Goal: Task Accomplishment & Management: Use online tool/utility

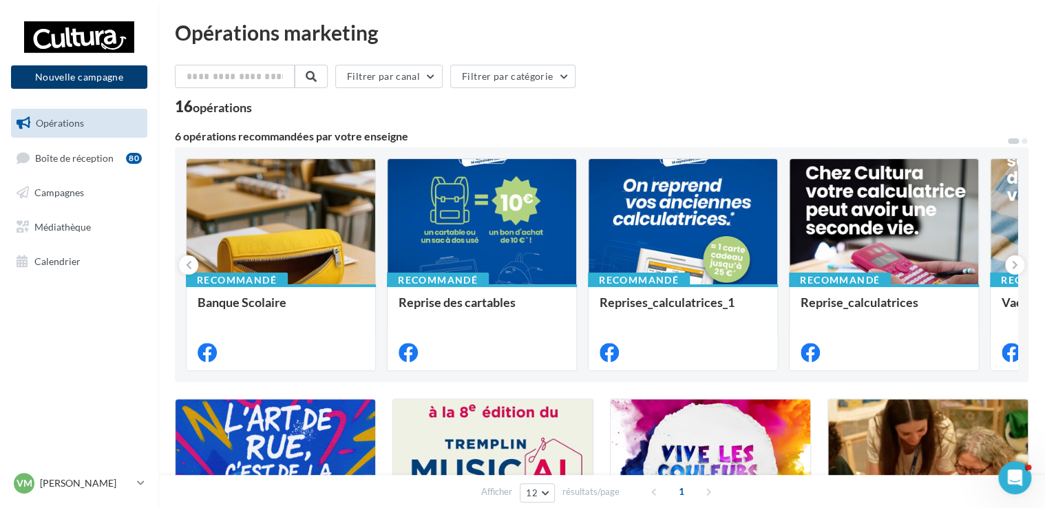
click at [114, 65] on button "Nouvelle campagne" at bounding box center [79, 76] width 136 height 23
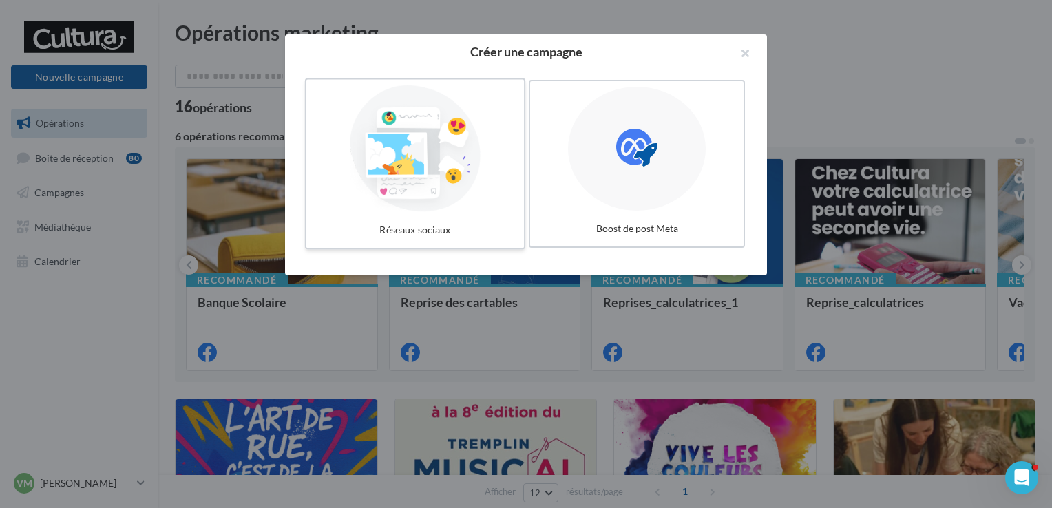
click at [394, 158] on div at bounding box center [415, 148] width 206 height 127
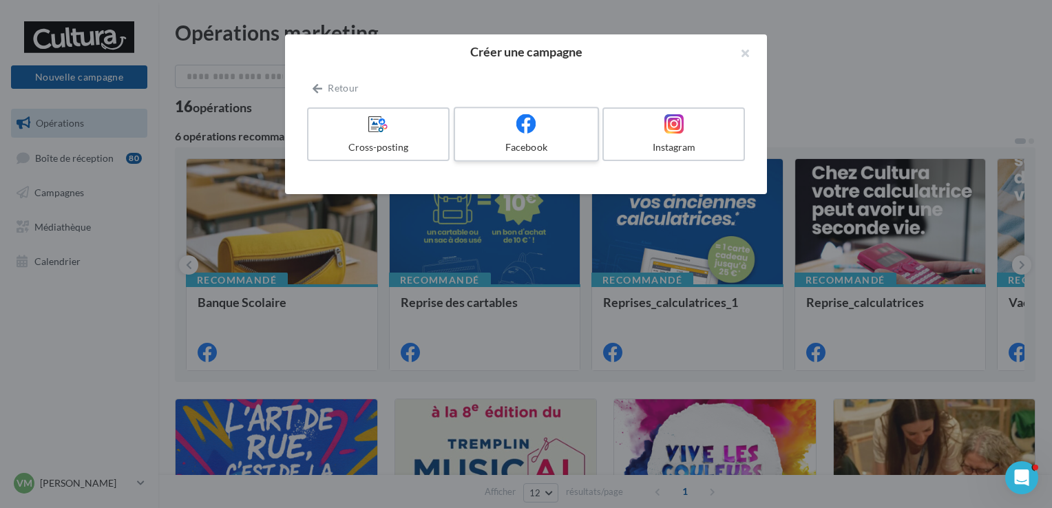
click at [544, 129] on div at bounding box center [525, 124] width 131 height 21
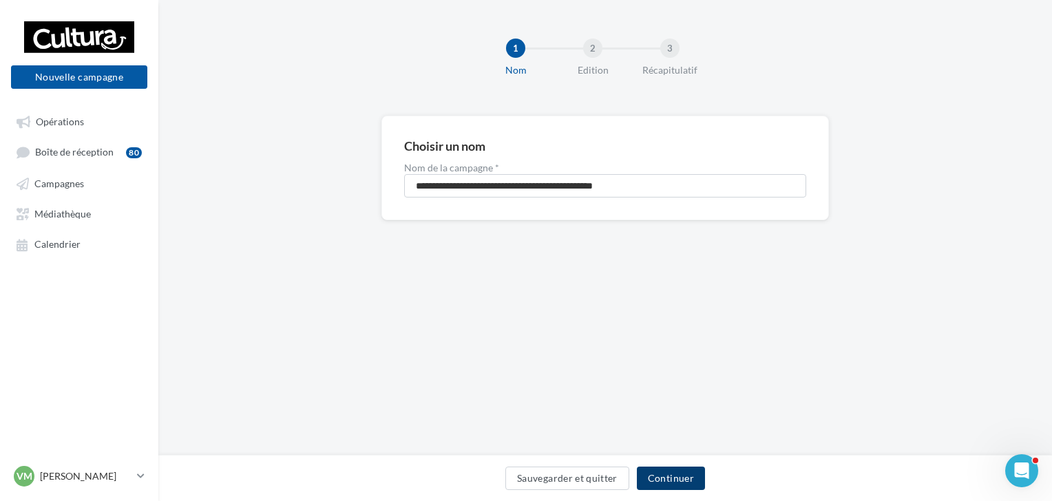
click at [674, 482] on button "Continuer" at bounding box center [671, 478] width 68 height 23
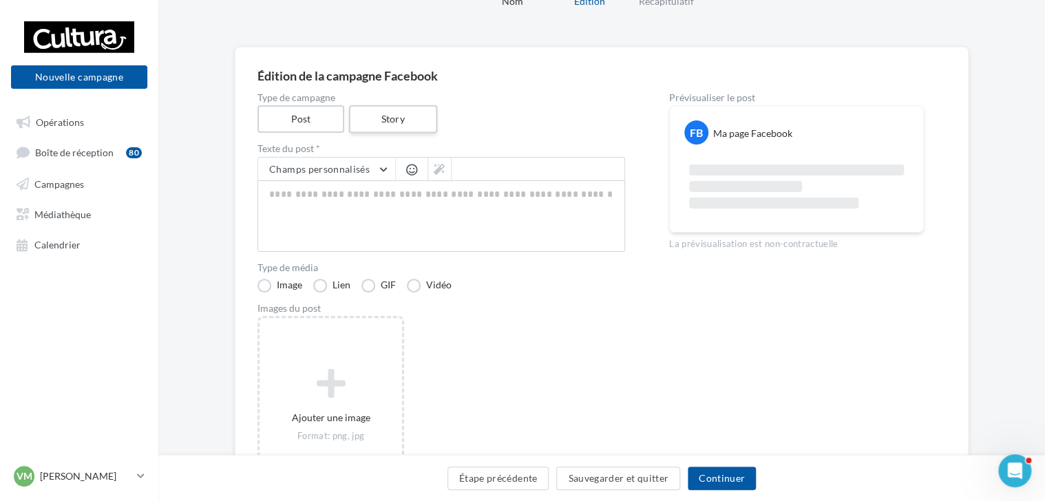
click at [380, 118] on label "Story" at bounding box center [392, 119] width 88 height 28
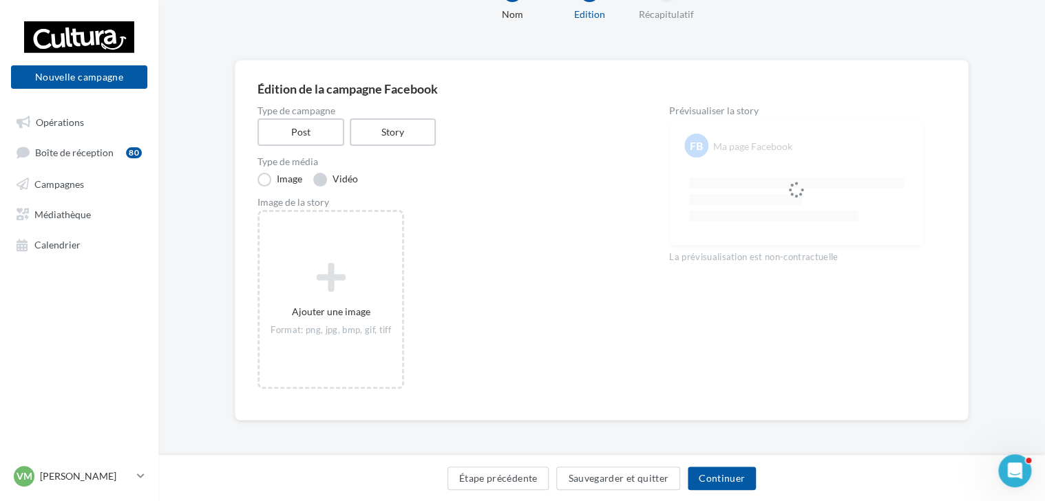
click at [352, 175] on div "Type de campagne Post Story Type de média Image Vidéo Image de la story Ajouter…" at bounding box center [440, 252] width 367 height 292
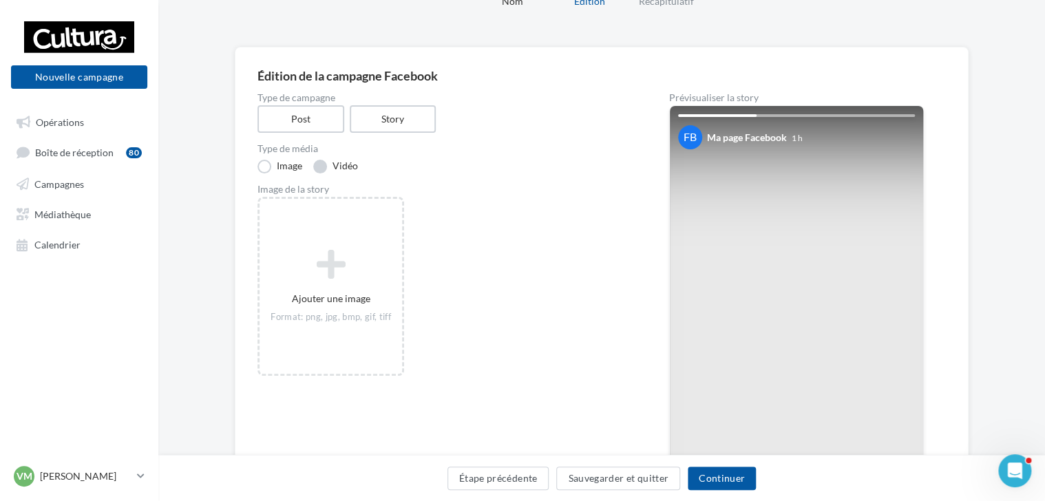
click at [341, 162] on label "Vidéo" at bounding box center [335, 167] width 45 height 14
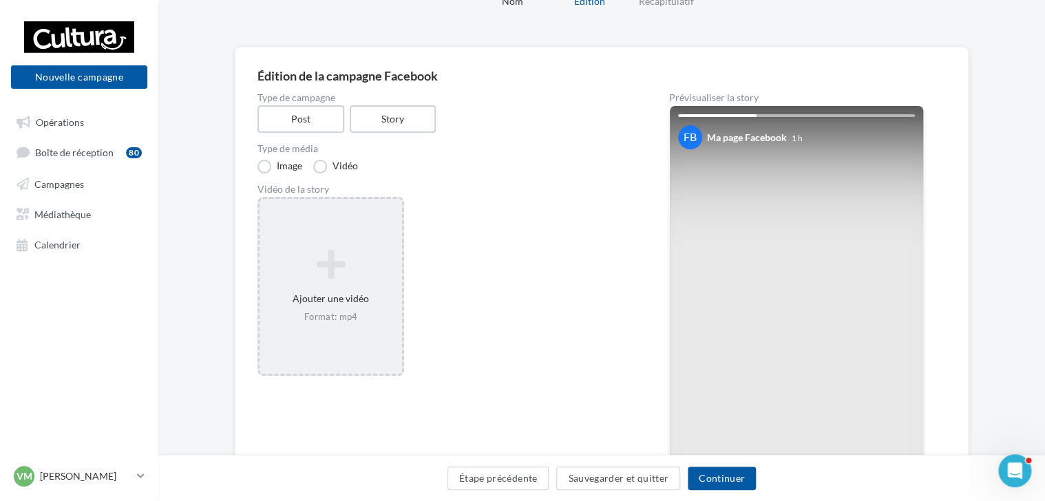
click at [339, 250] on icon at bounding box center [330, 264] width 131 height 33
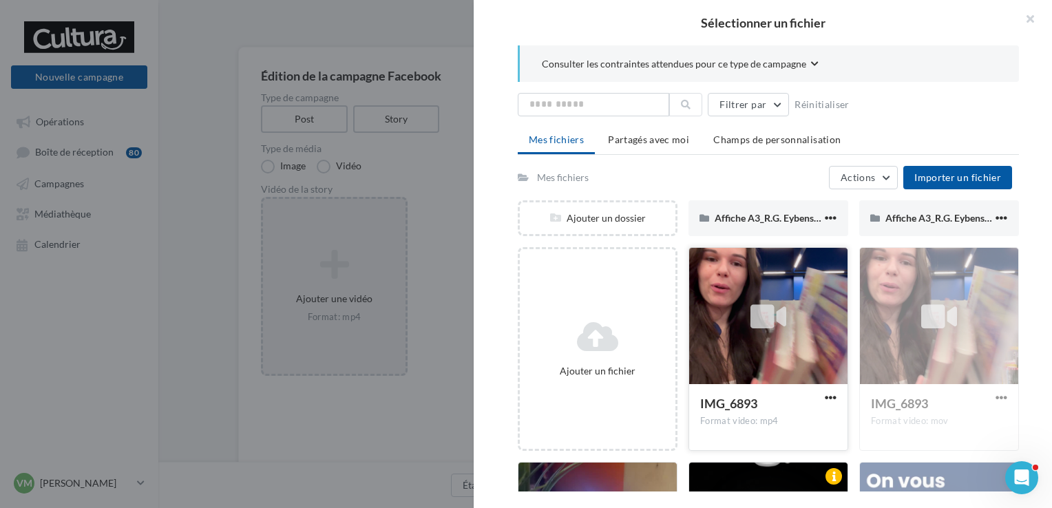
click at [786, 307] on div at bounding box center [769, 316] width 52 height 52
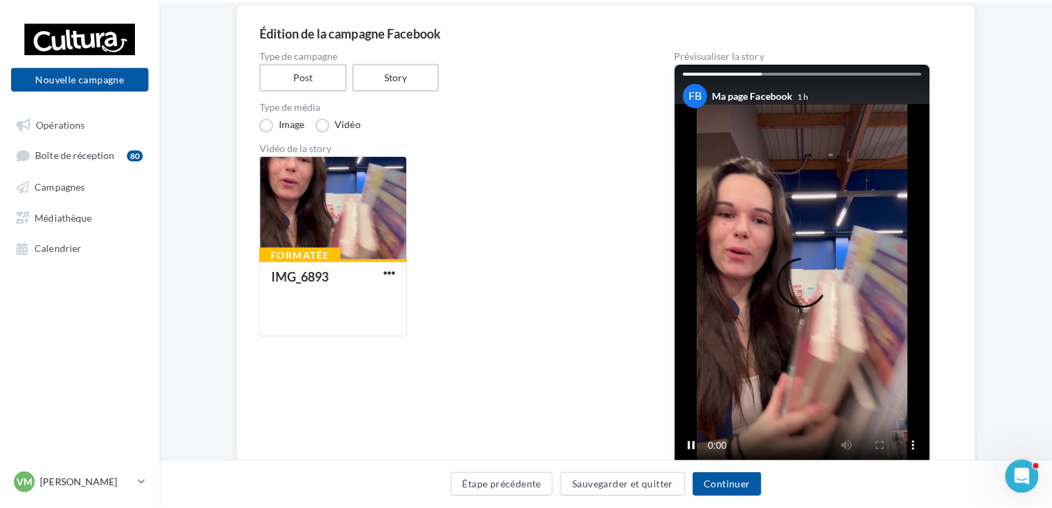
scroll to position [138, 0]
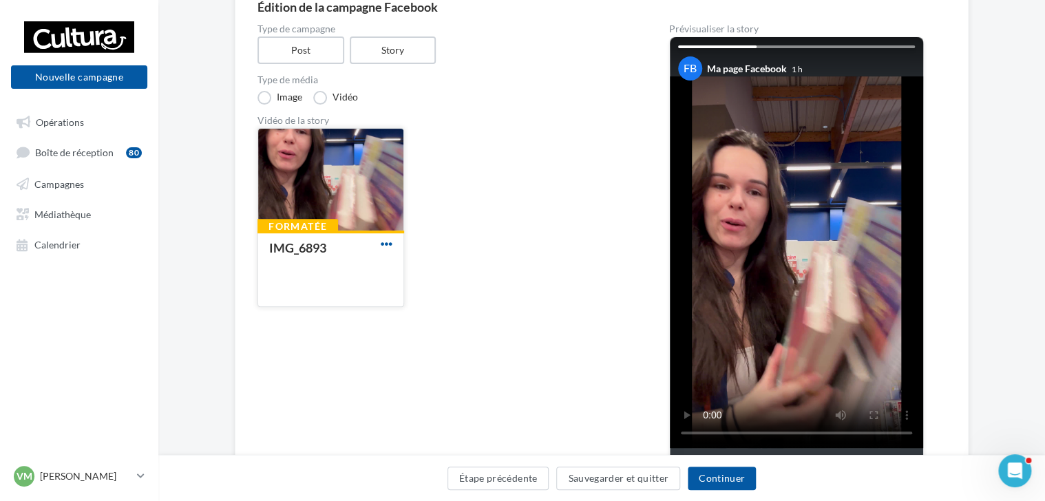
click at [391, 239] on span "button" at bounding box center [387, 244] width 12 height 12
click at [411, 308] on button "Supprimer" at bounding box center [447, 308] width 138 height 36
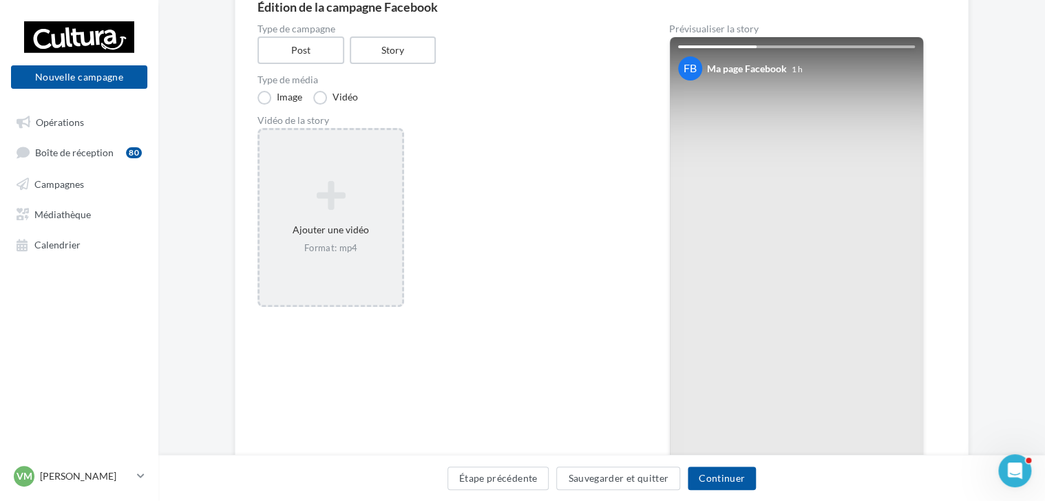
click at [338, 180] on icon at bounding box center [330, 195] width 131 height 33
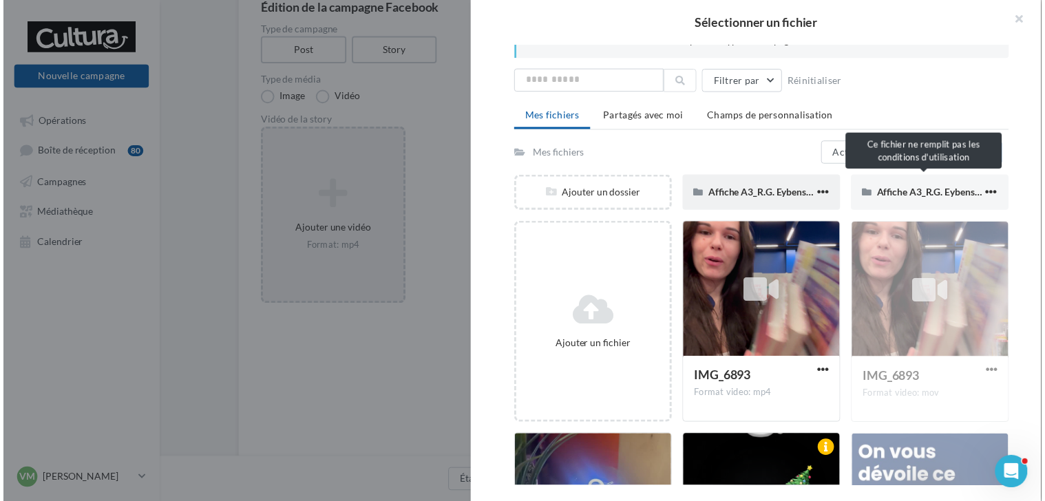
scroll to position [0, 0]
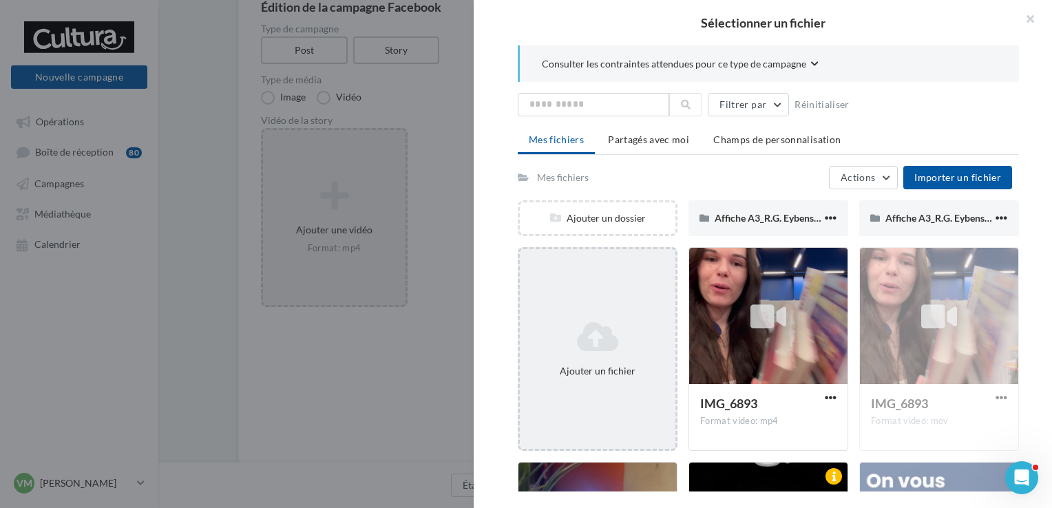
click at [584, 288] on div "Ajouter un fichier" at bounding box center [598, 349] width 160 height 204
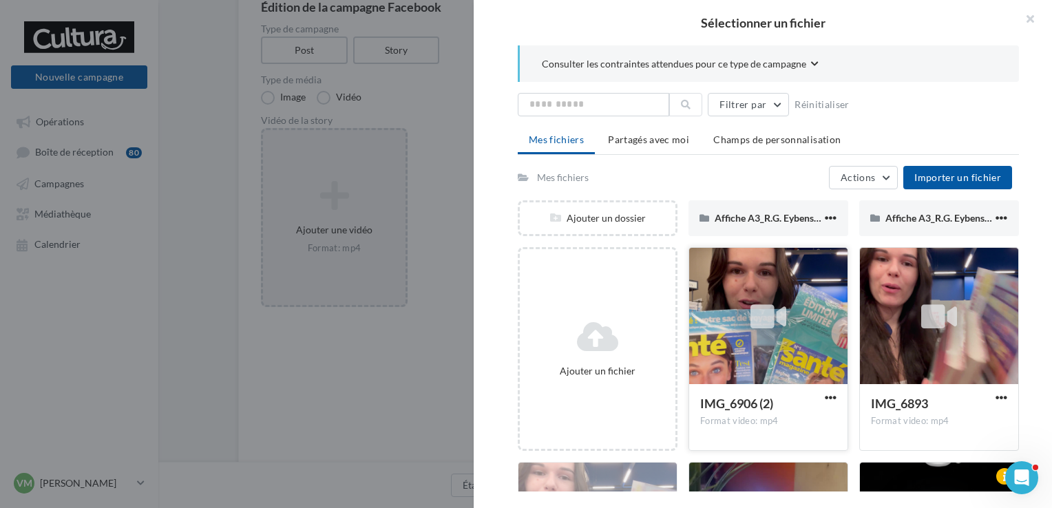
click at [782, 301] on icon at bounding box center [768, 317] width 36 height 32
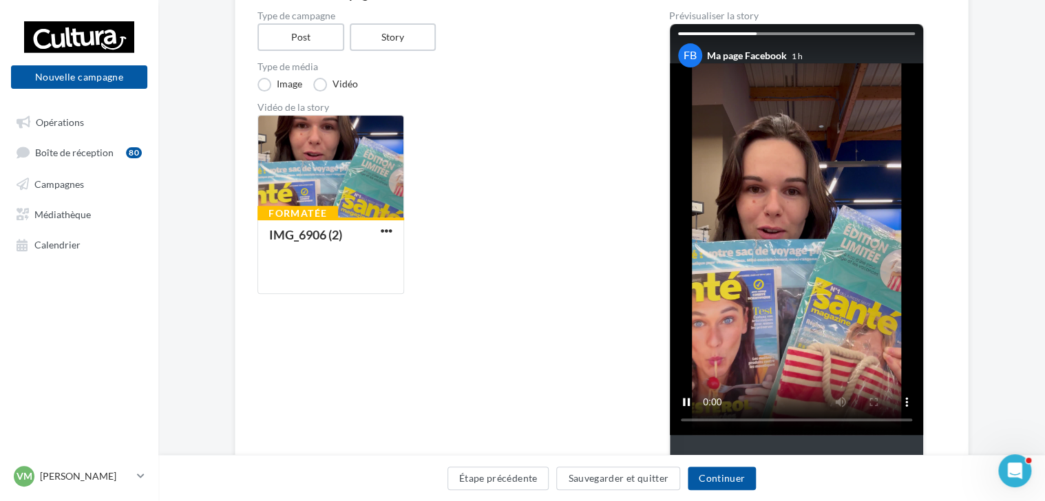
scroll to position [257, 0]
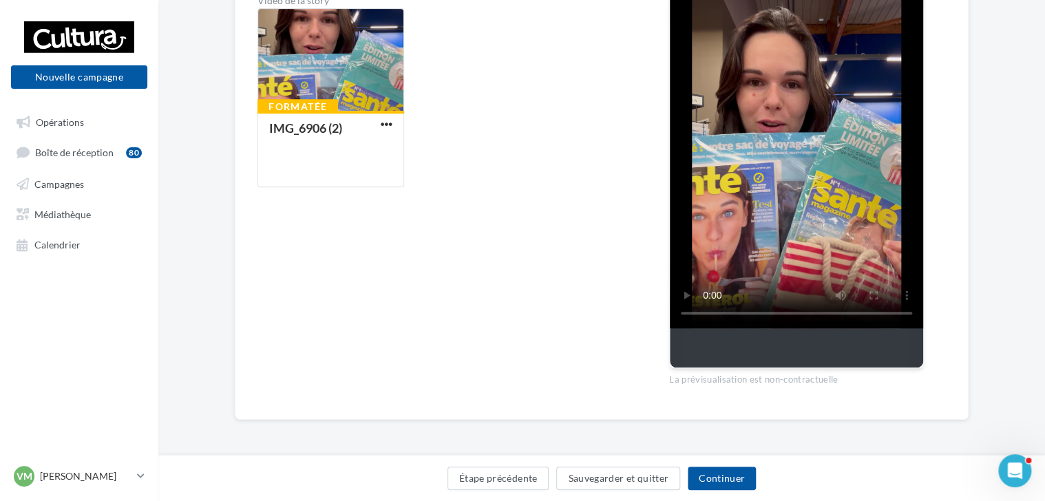
click at [731, 465] on div "Étape précédente Sauvegarder et quitter Continuer" at bounding box center [601, 478] width 886 height 46
click at [729, 485] on button "Continuer" at bounding box center [721, 478] width 68 height 23
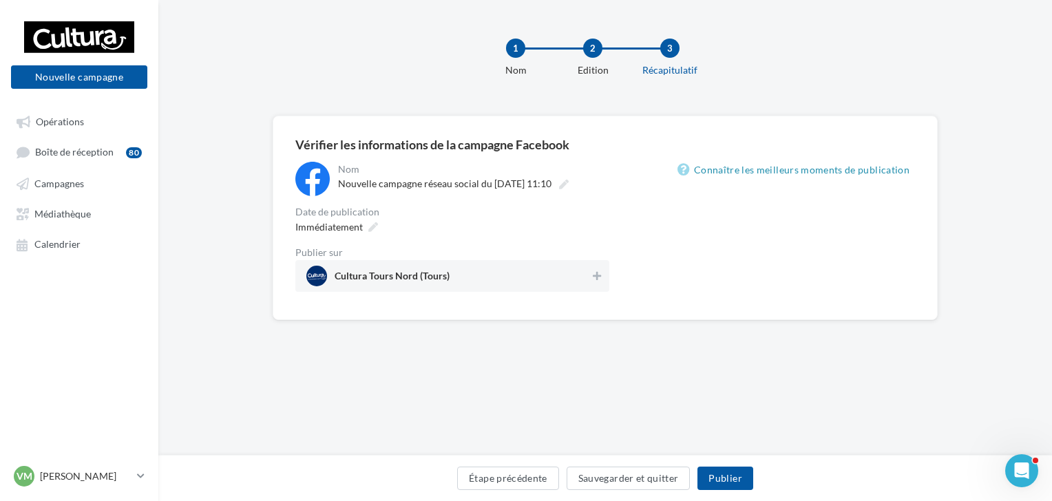
click at [592, 224] on div "Immédiatement" at bounding box center [452, 227] width 314 height 20
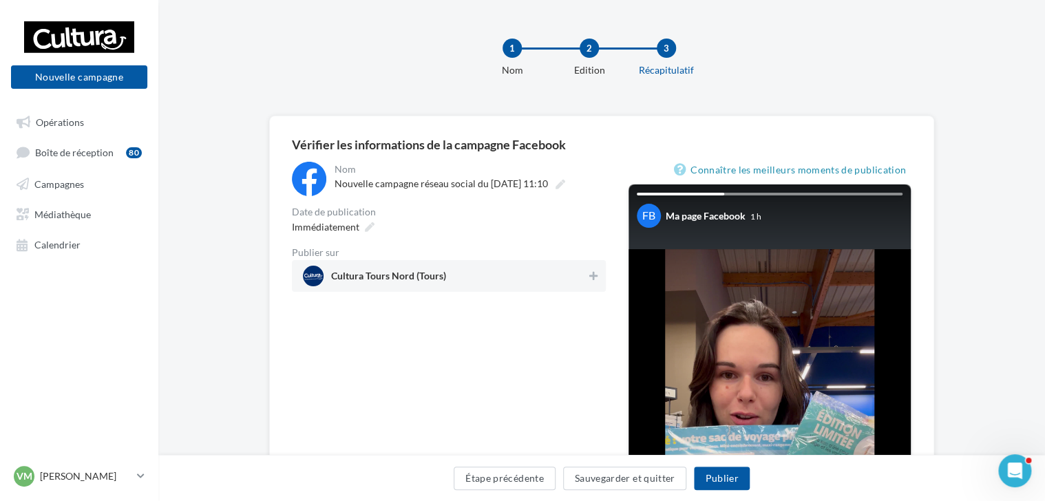
click at [597, 288] on div "Cultura Tours Nord (Tours)" at bounding box center [449, 276] width 314 height 32
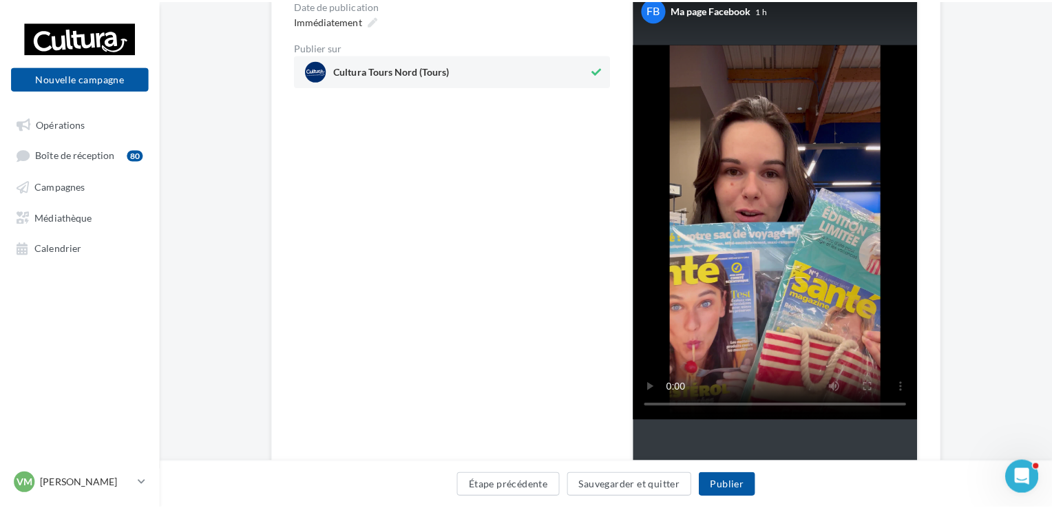
scroll to position [138, 0]
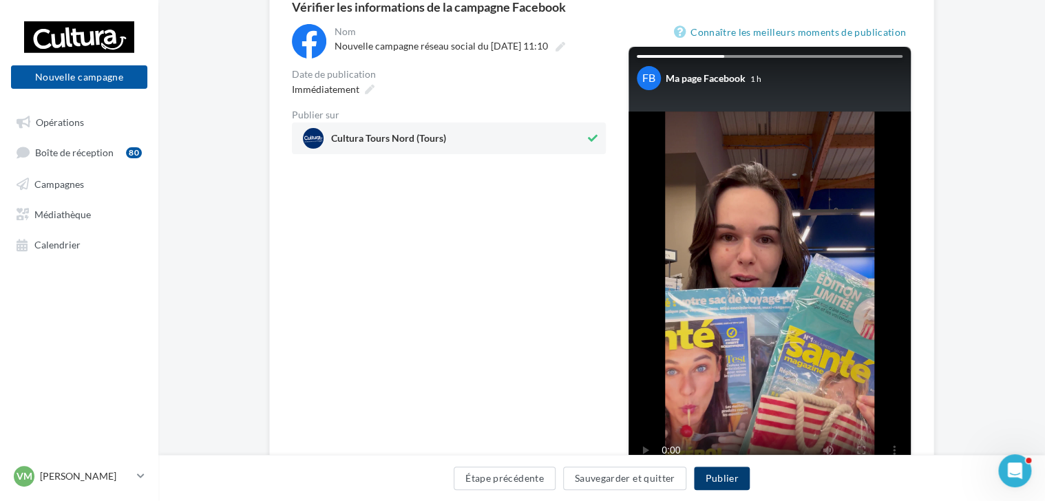
click at [743, 478] on button "Publier" at bounding box center [721, 478] width 55 height 23
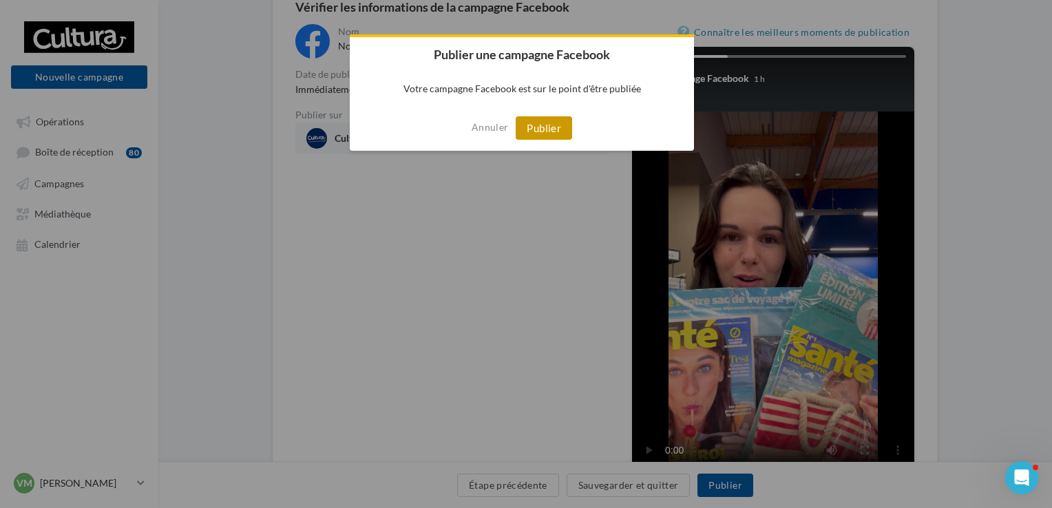
click at [545, 122] on button "Publier" at bounding box center [543, 127] width 56 height 23
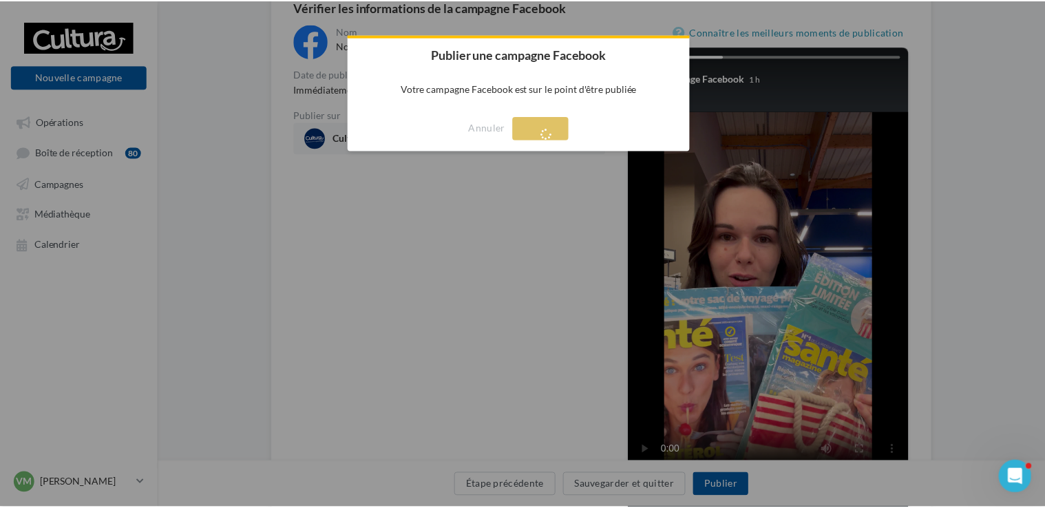
scroll to position [22, 0]
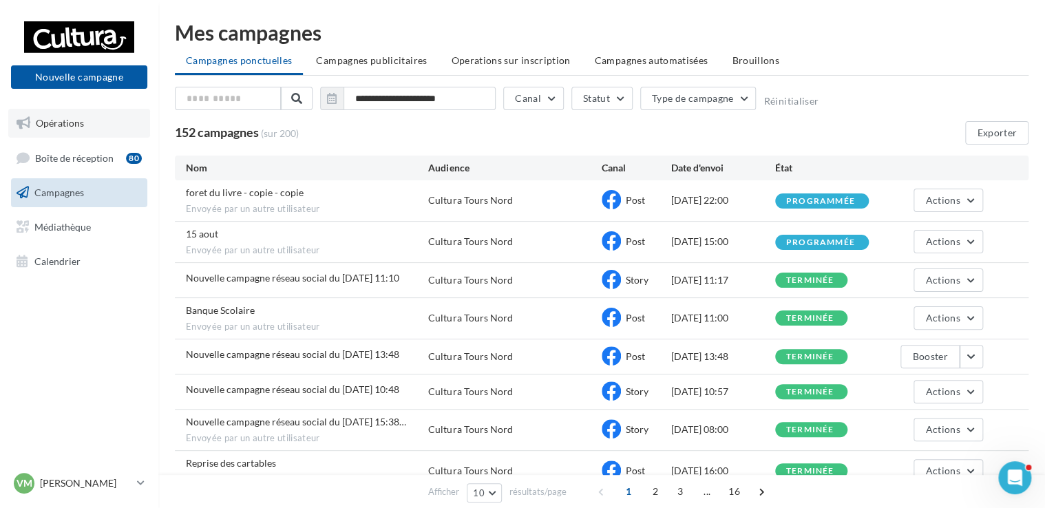
click at [94, 117] on link "Opérations" at bounding box center [79, 123] width 142 height 29
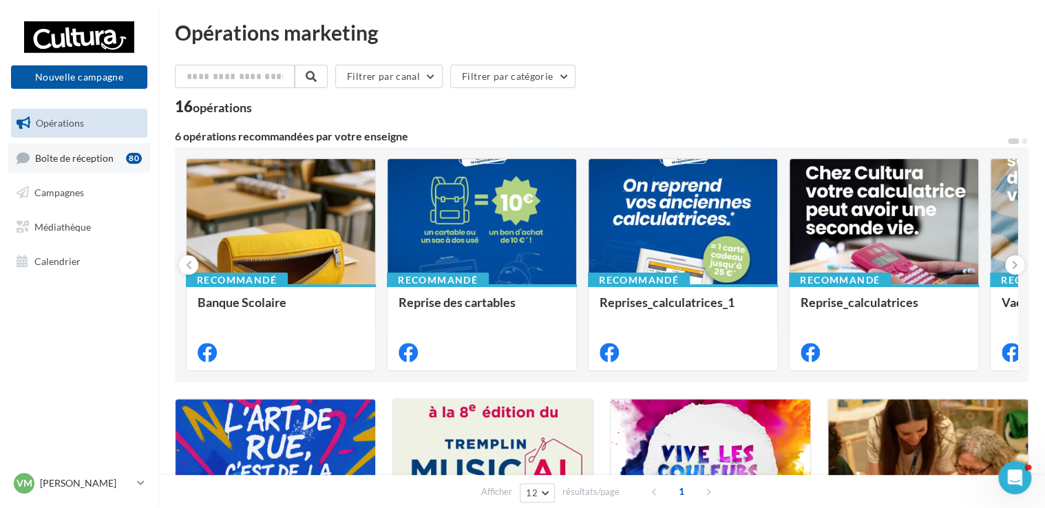
click at [53, 156] on span "Boîte de réception" at bounding box center [74, 157] width 78 height 12
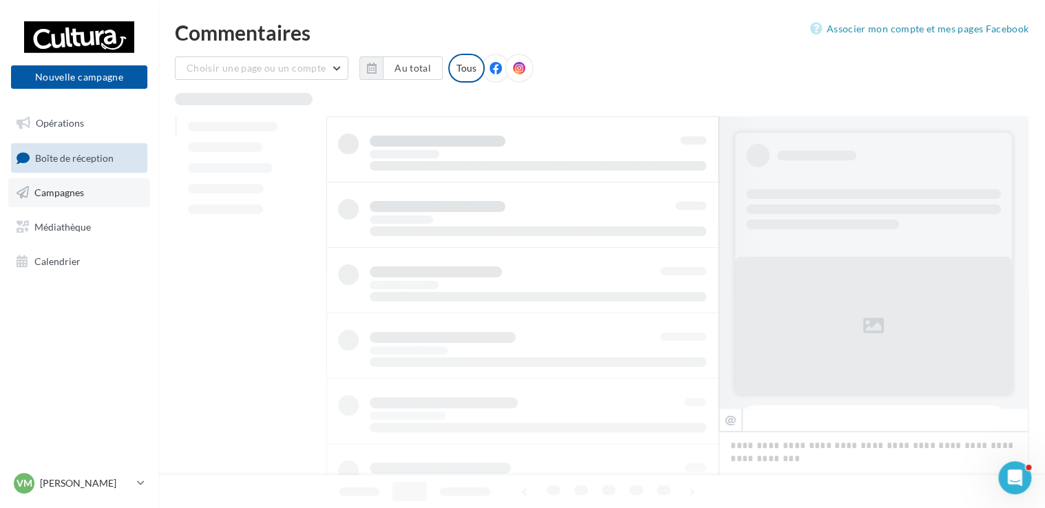
click at [63, 191] on span "Campagnes" at bounding box center [59, 192] width 50 height 12
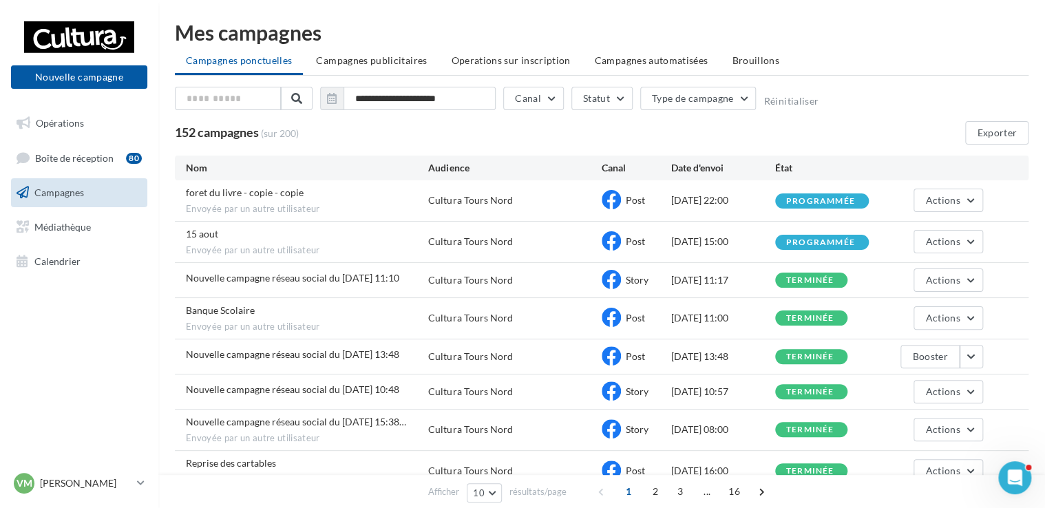
scroll to position [69, 0]
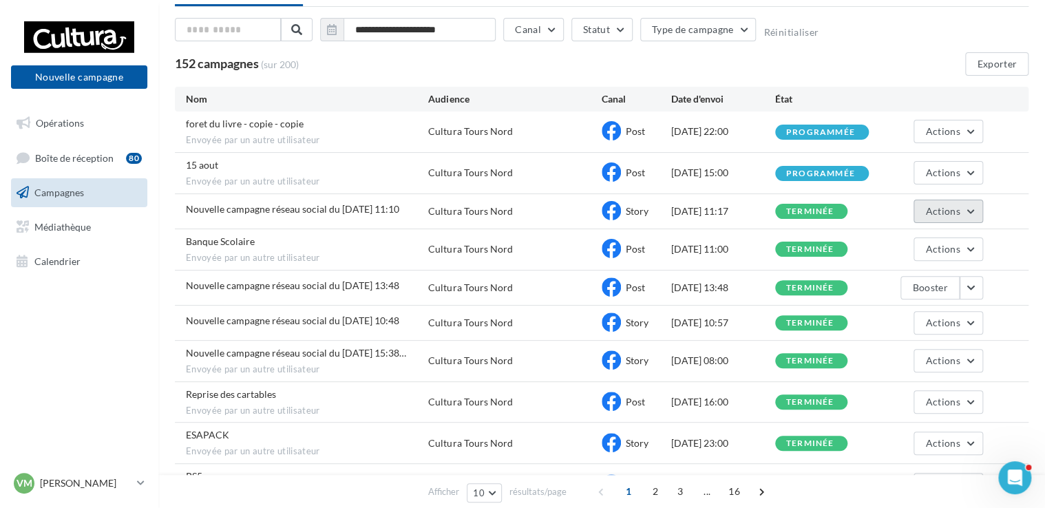
click at [941, 211] on span "Actions" at bounding box center [942, 211] width 34 height 12
click at [901, 183] on div "Actions" at bounding box center [931, 172] width 104 height 23
click at [63, 80] on button "Nouvelle campagne" at bounding box center [79, 76] width 136 height 23
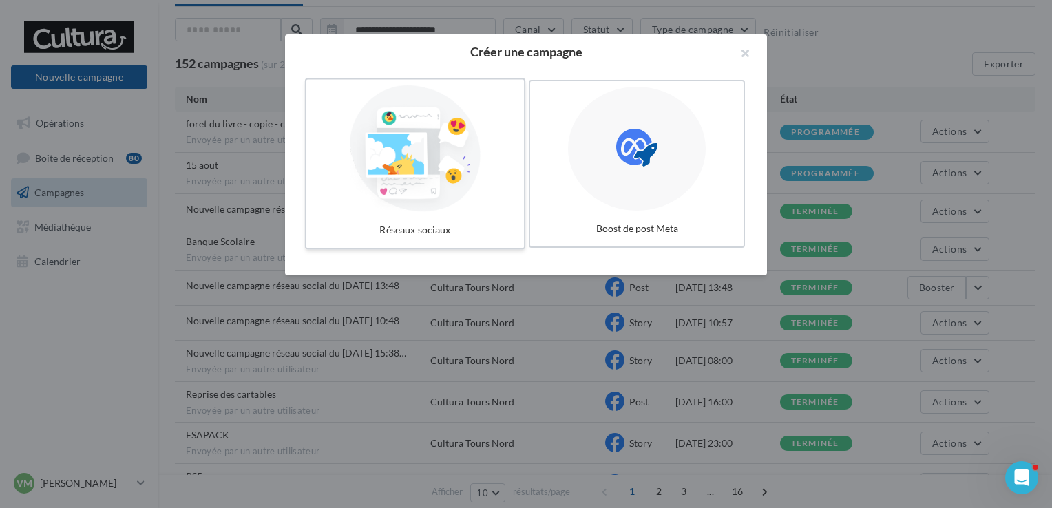
click at [484, 198] on div at bounding box center [415, 148] width 206 height 127
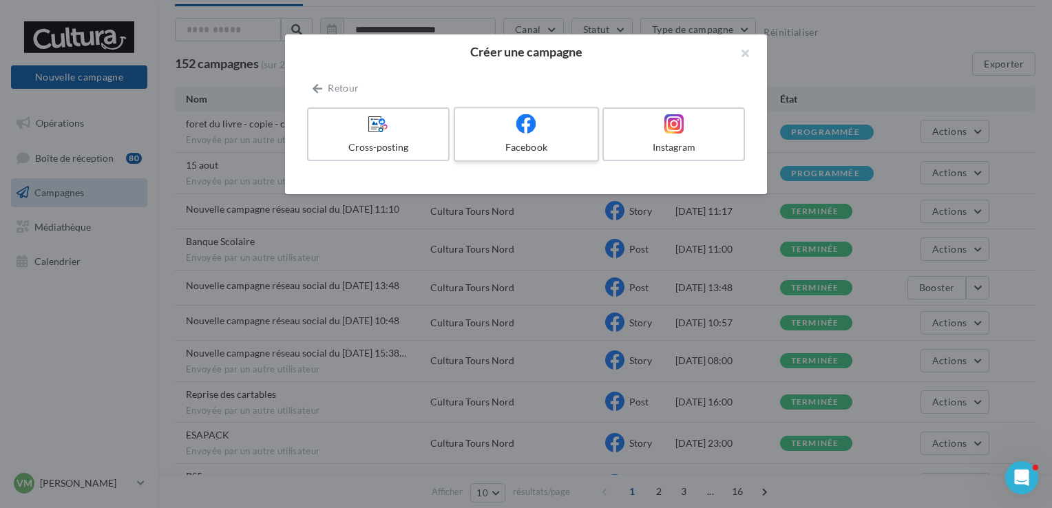
click at [572, 131] on div at bounding box center [525, 124] width 131 height 21
